Goal: Task Accomplishment & Management: Use online tool/utility

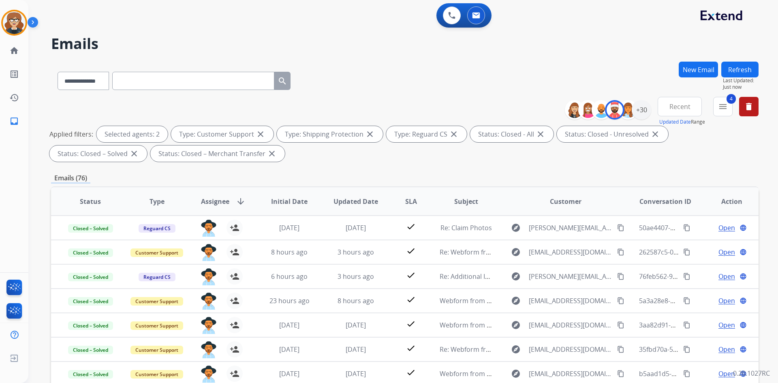
select select "**********"
click at [640, 114] on div "+30" at bounding box center [641, 109] width 19 height 19
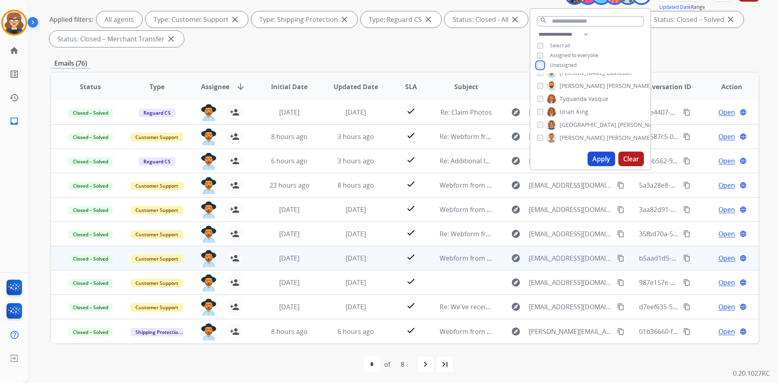
scroll to position [117, 0]
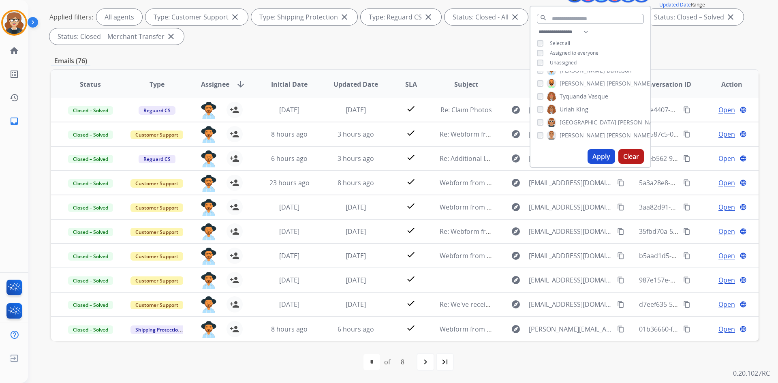
click at [598, 156] on button "Apply" at bounding box center [602, 156] width 28 height 15
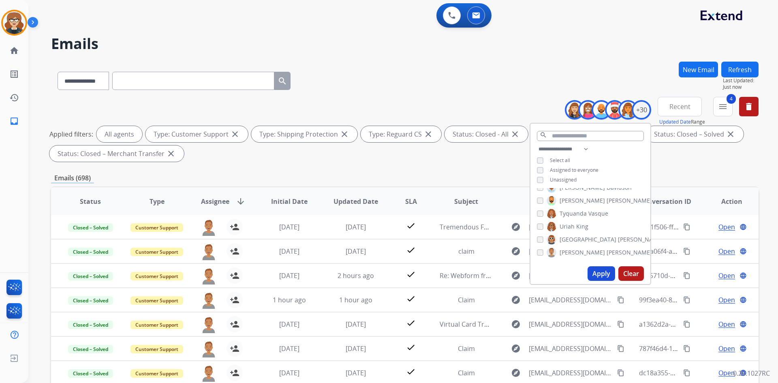
click at [709, 163] on div "**********" at bounding box center [405, 131] width 708 height 68
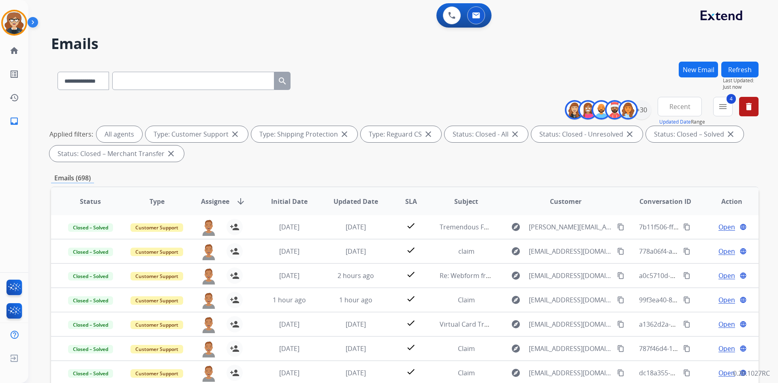
click at [677, 106] on span "Recent" at bounding box center [680, 106] width 21 height 3
click at [671, 207] on div "Last 90 days" at bounding box center [677, 205] width 45 height 12
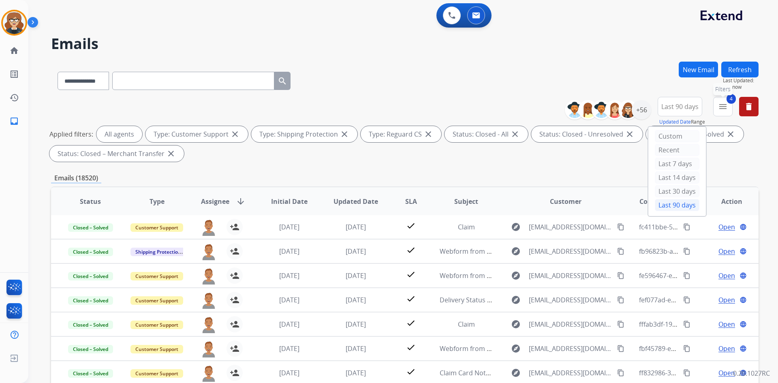
click at [727, 103] on mat-icon "menu" at bounding box center [723, 107] width 10 height 10
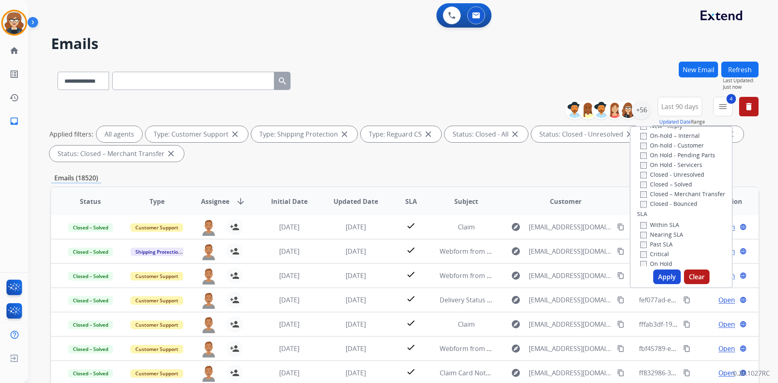
scroll to position [162, 0]
click at [659, 272] on button "Apply" at bounding box center [667, 277] width 28 height 15
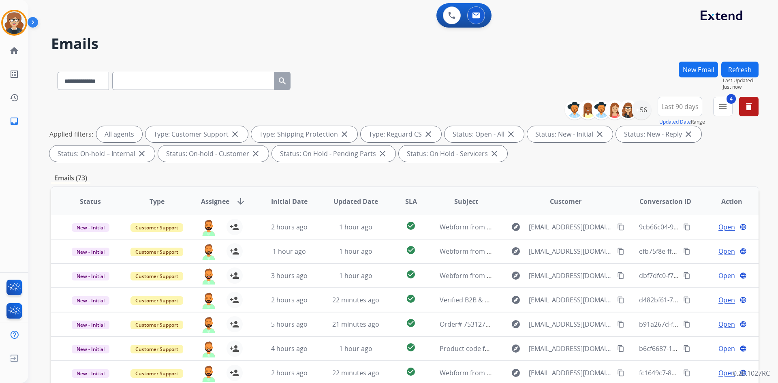
scroll to position [117, 0]
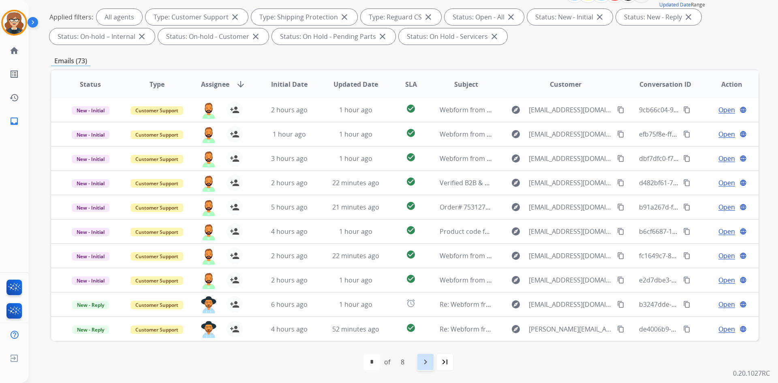
click at [429, 364] on mat-icon "navigate_next" at bounding box center [426, 362] width 10 height 10
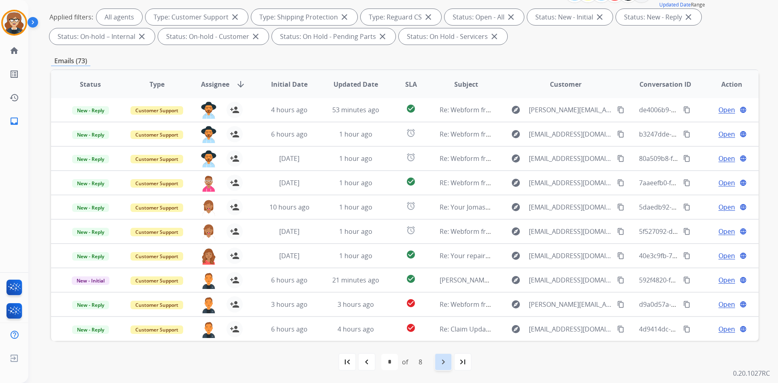
click at [437, 365] on div "navigate_next" at bounding box center [444, 362] width 18 height 18
select select "*"
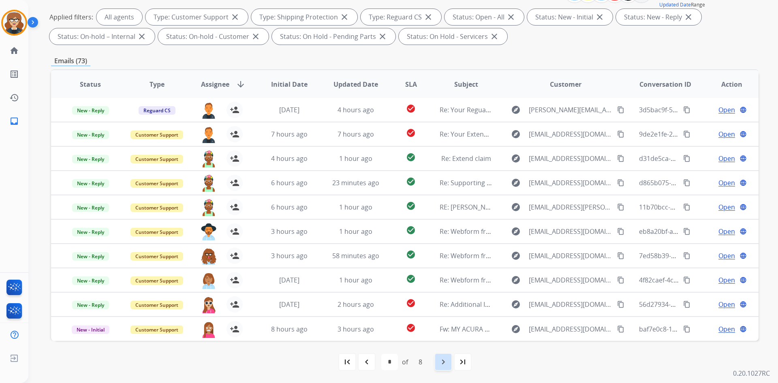
click at [436, 363] on div "navigate_next" at bounding box center [444, 362] width 18 height 18
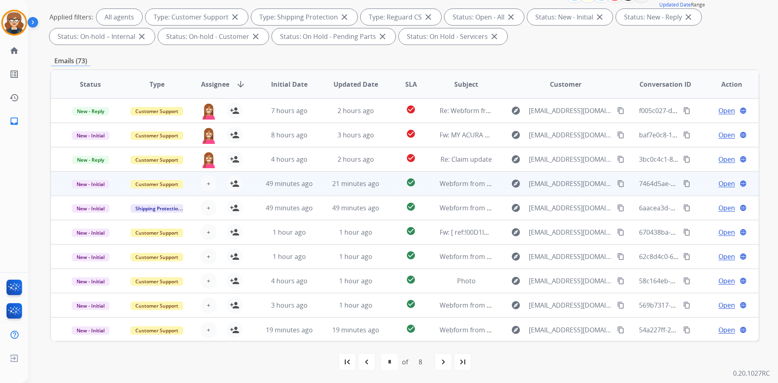
scroll to position [0, 0]
